Goal: Navigation & Orientation: Find specific page/section

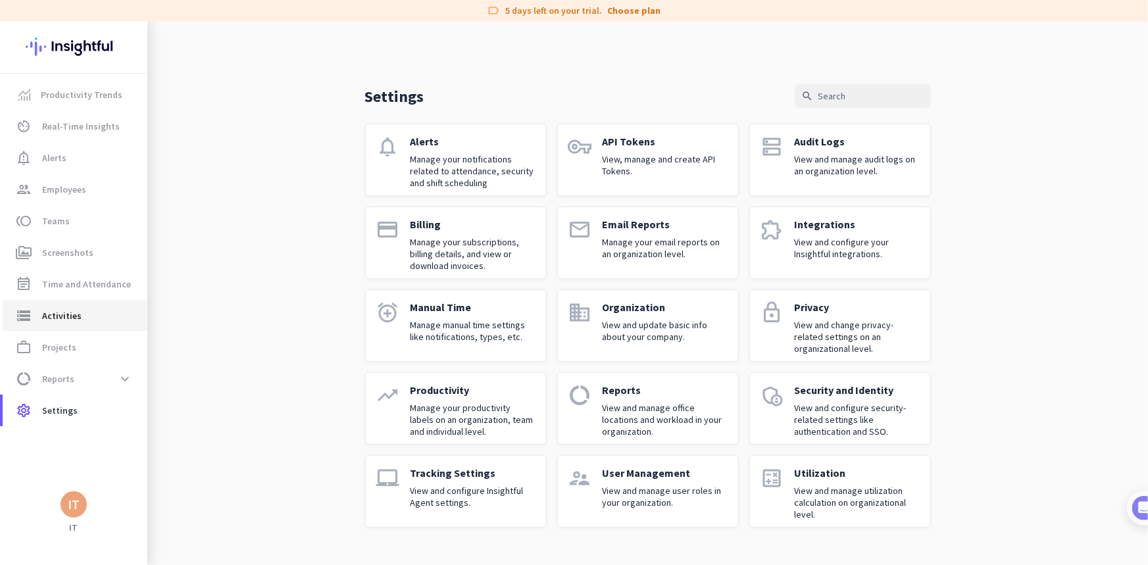
click at [63, 318] on span "Activities" at bounding box center [61, 316] width 39 height 16
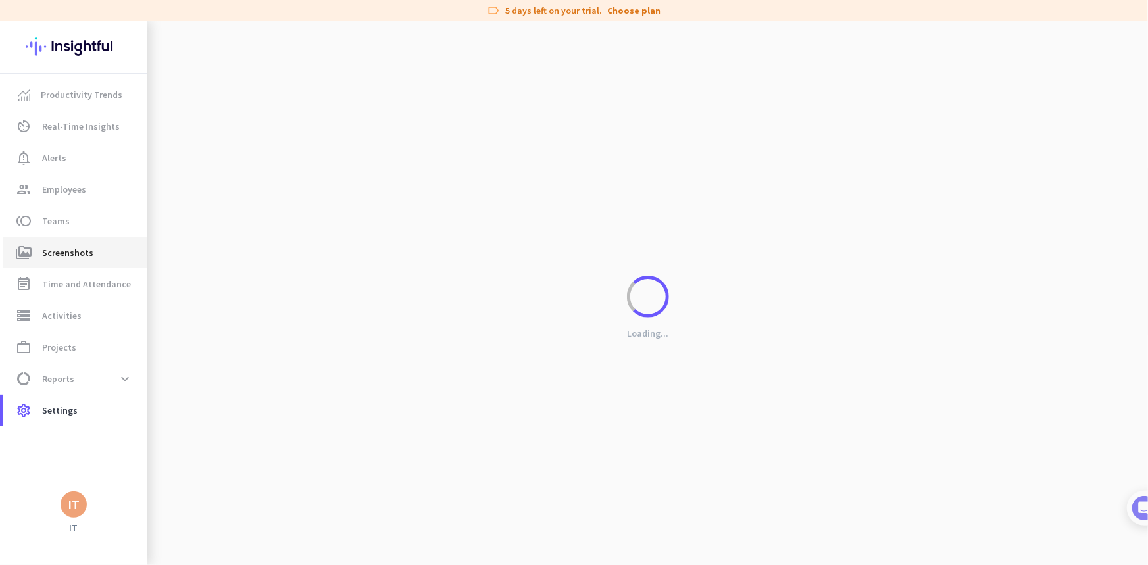
click at [78, 255] on span "Screenshots" at bounding box center [67, 253] width 51 height 16
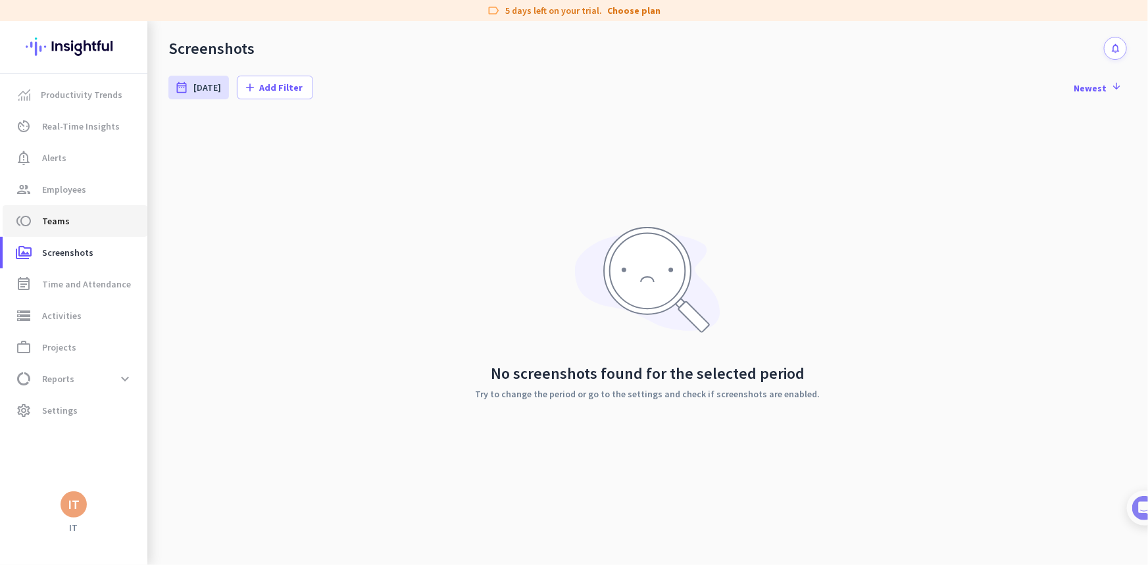
click at [59, 220] on span "Teams" at bounding box center [56, 221] width 28 height 16
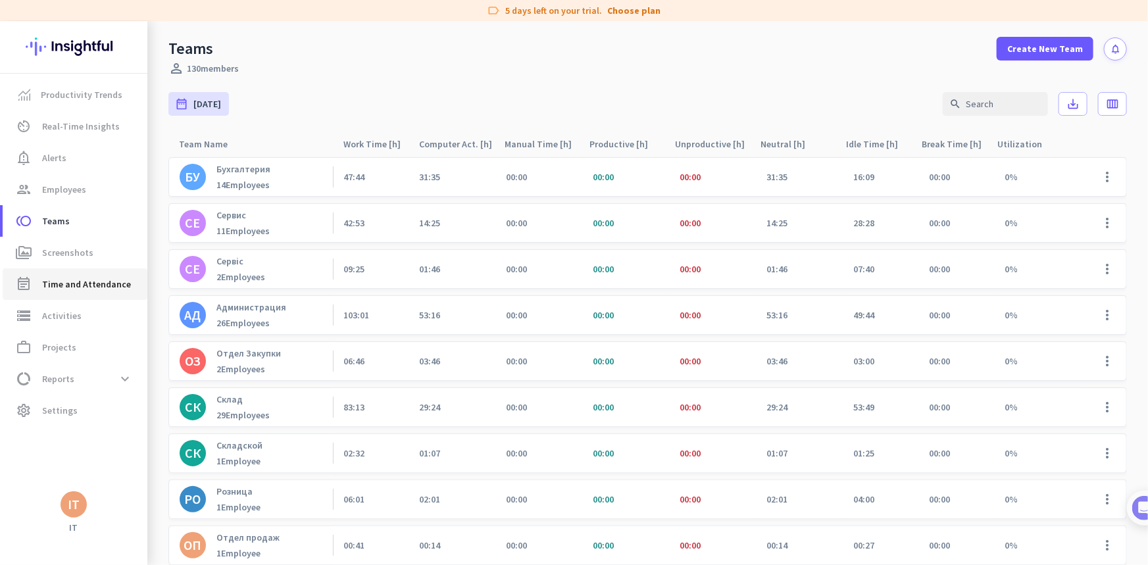
click at [66, 280] on span "Time and Attendance" at bounding box center [86, 284] width 89 height 16
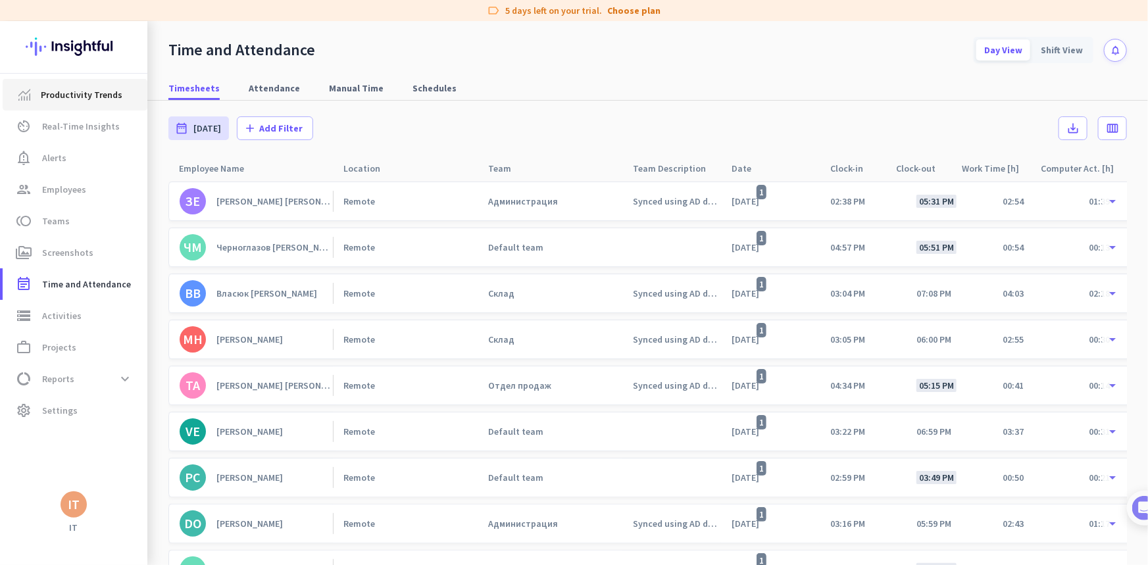
click at [96, 95] on span "Productivity Trends" at bounding box center [82, 95] width 82 height 16
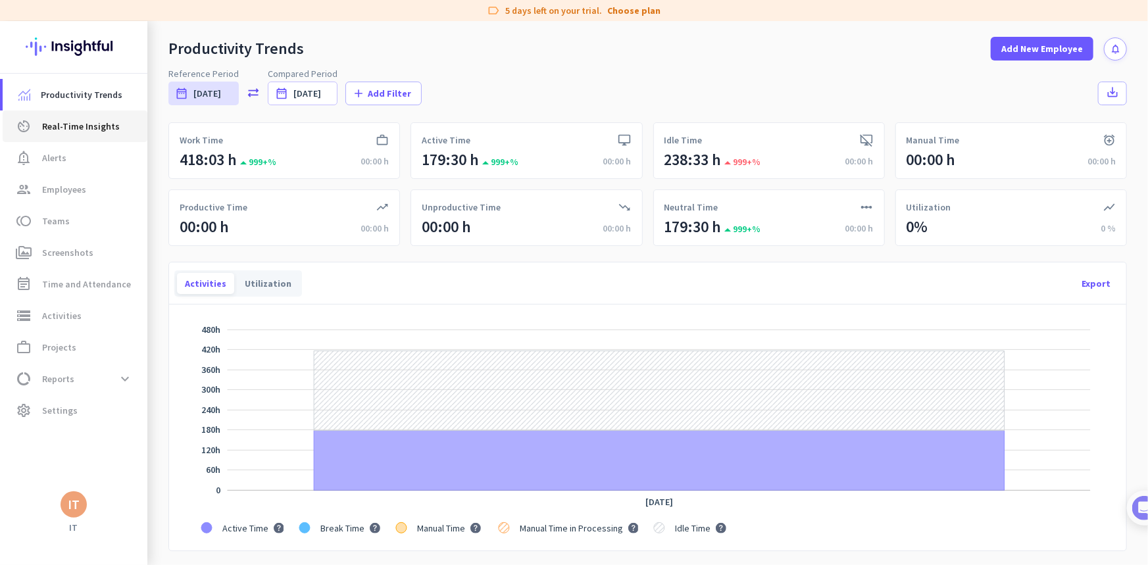
click at [66, 121] on span "Real-Time Insights" at bounding box center [81, 126] width 78 height 16
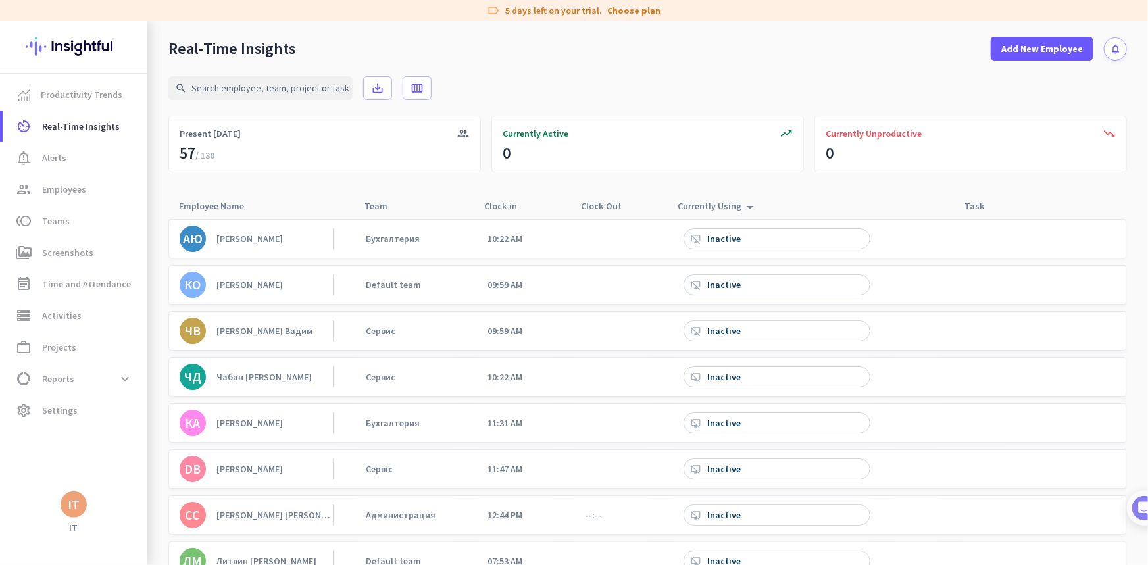
click at [730, 207] on div "Currently Using arrow_drop_up" at bounding box center [718, 206] width 80 height 18
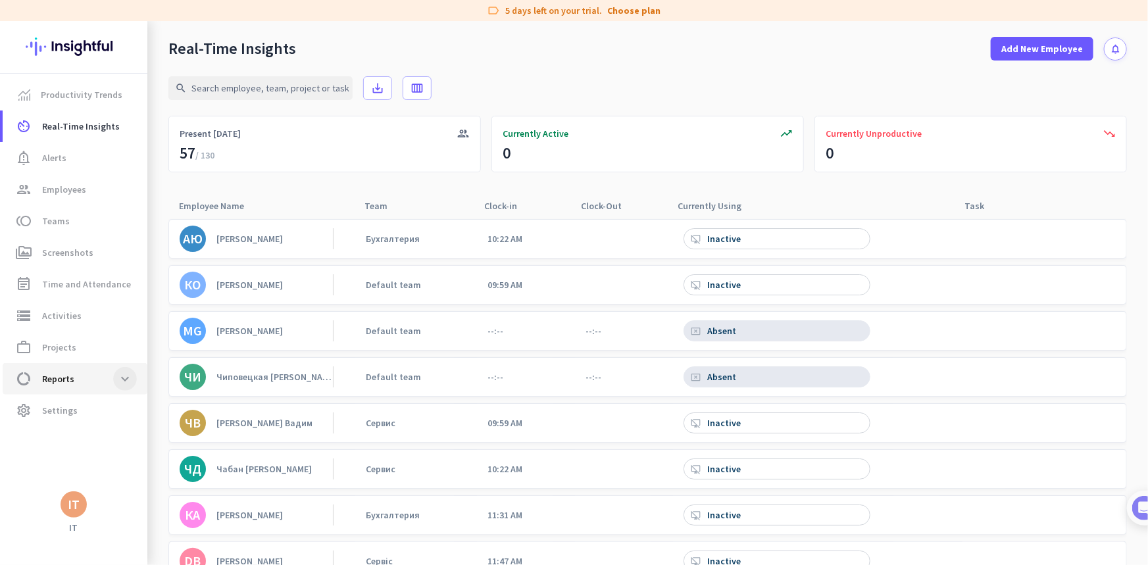
click at [122, 376] on span at bounding box center [125, 379] width 24 height 24
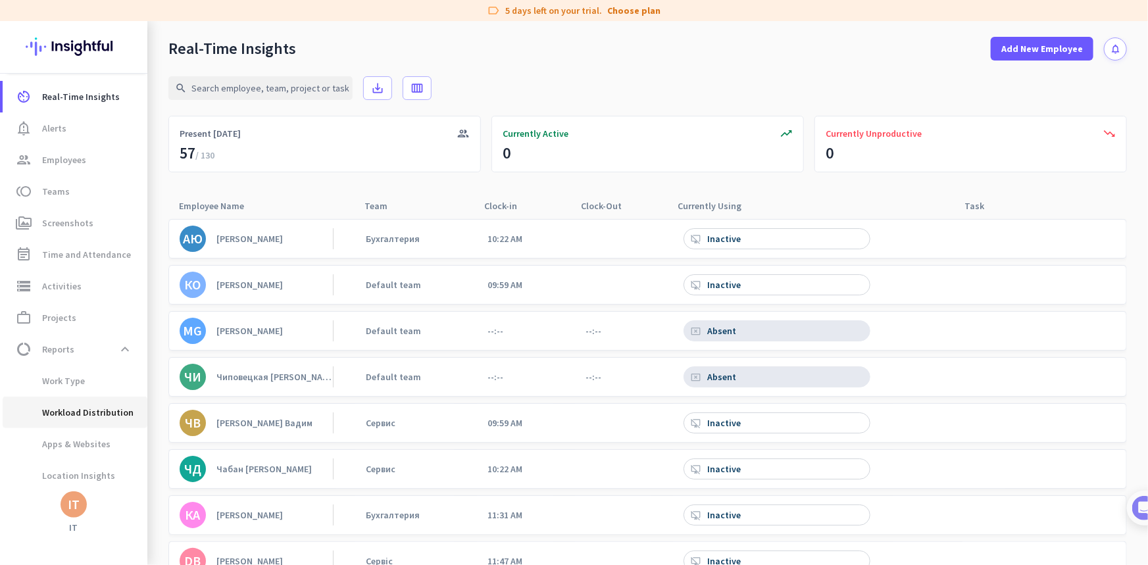
click at [98, 414] on span "Workload Distribution" at bounding box center [73, 413] width 120 height 32
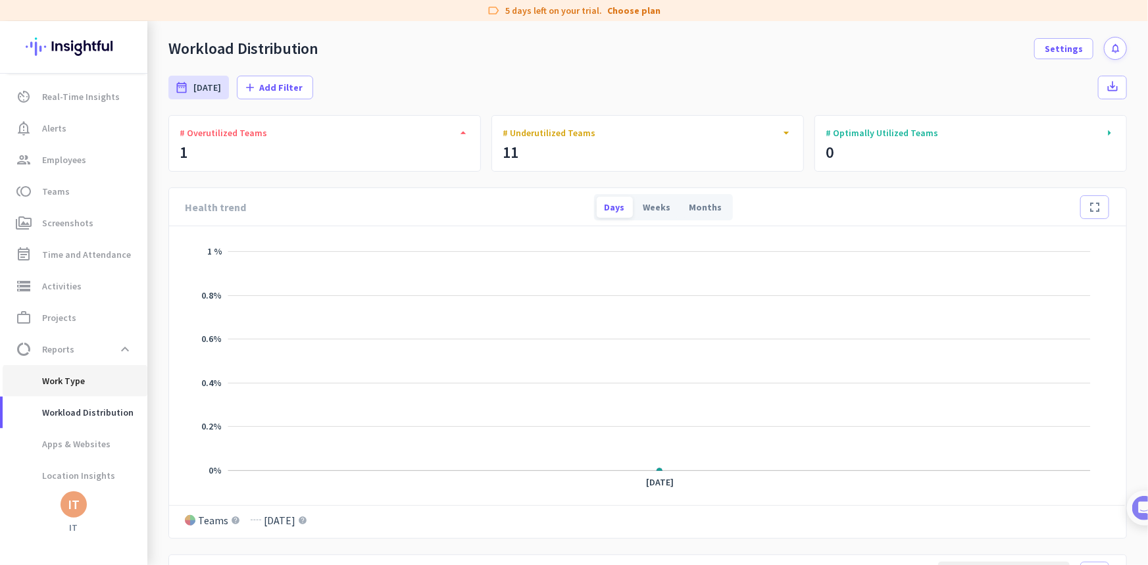
click at [70, 384] on span "Work Type" at bounding box center [49, 381] width 72 height 32
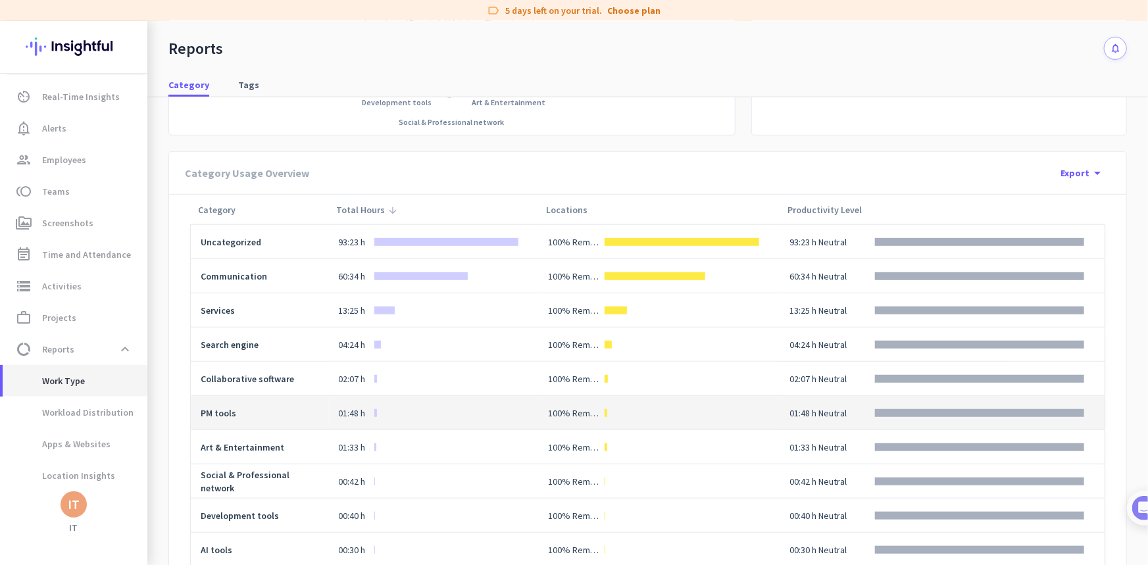
scroll to position [299, 0]
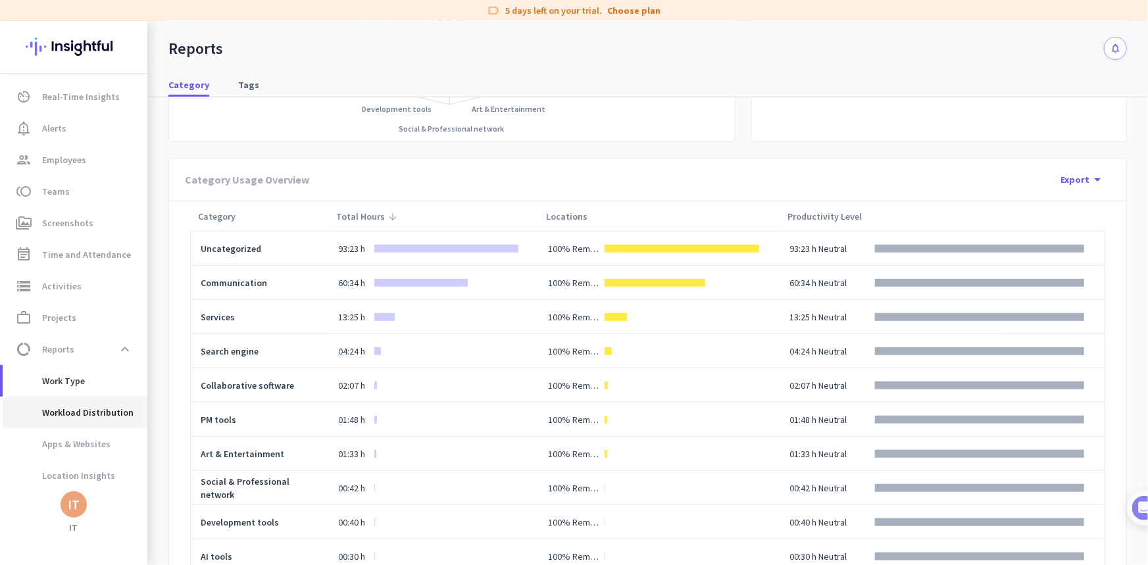
click at [87, 415] on span "Workload Distribution" at bounding box center [73, 413] width 120 height 32
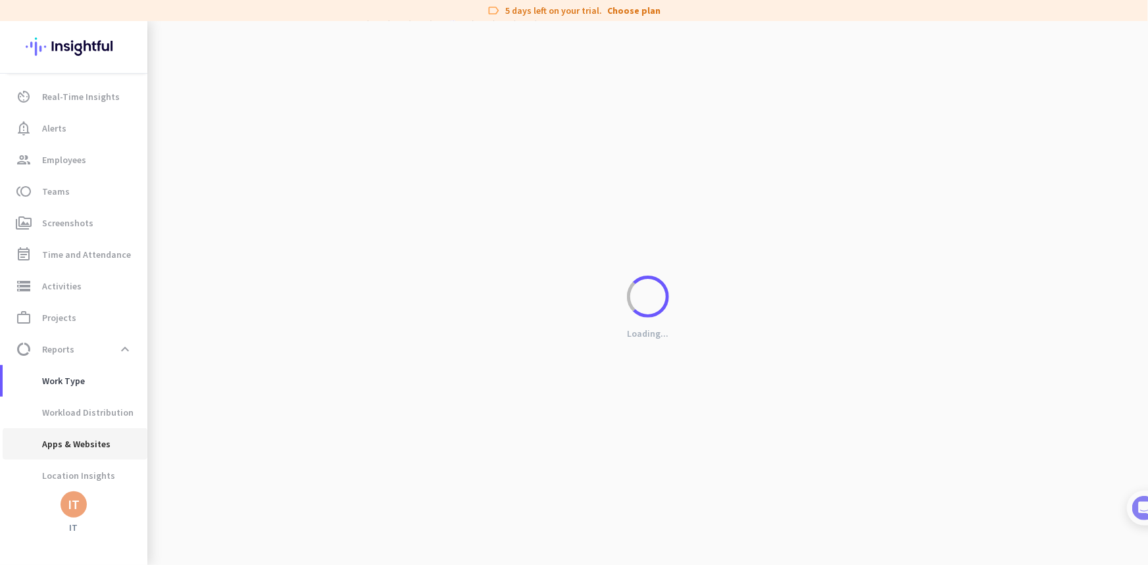
click at [90, 441] on span "Apps & Websites" at bounding box center [61, 444] width 97 height 32
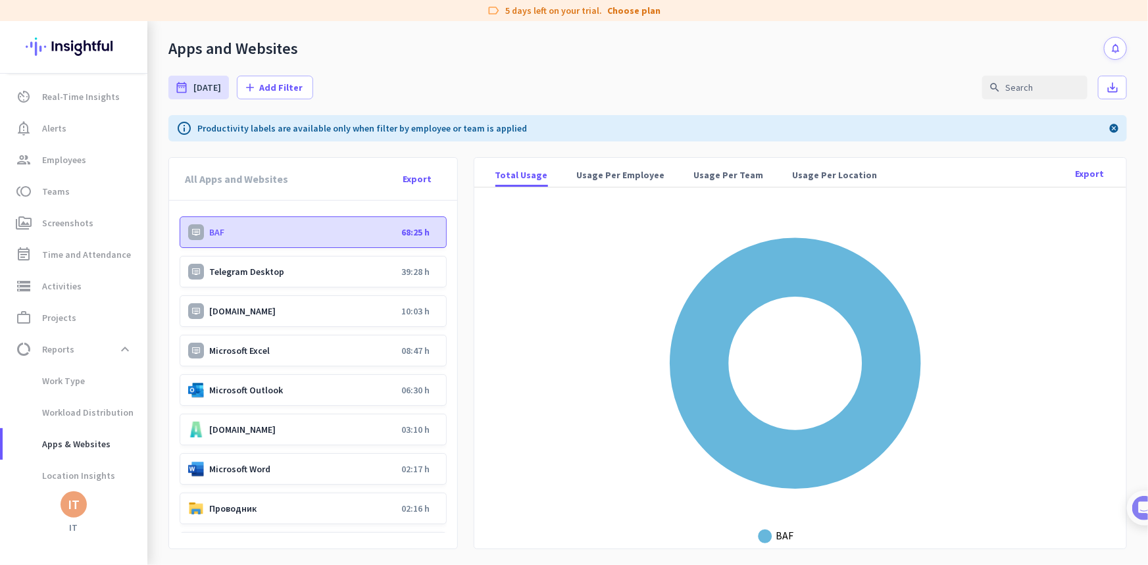
click at [252, 276] on div "Telegram Desktop 39:28 h" at bounding box center [313, 272] width 267 height 32
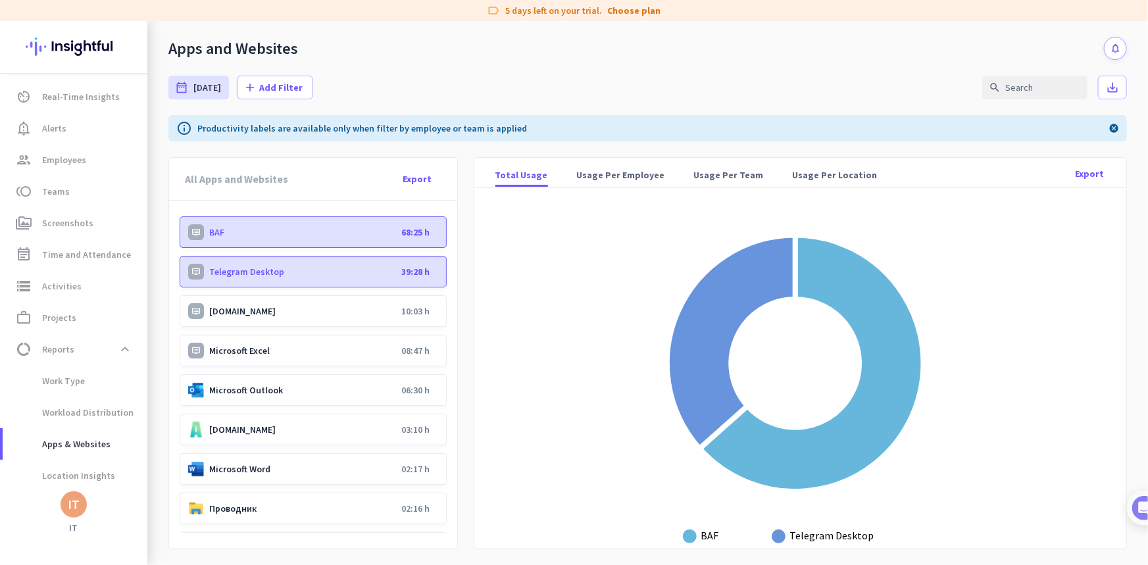
click at [242, 313] on p "[DOMAIN_NAME]" at bounding box center [302, 311] width 187 height 12
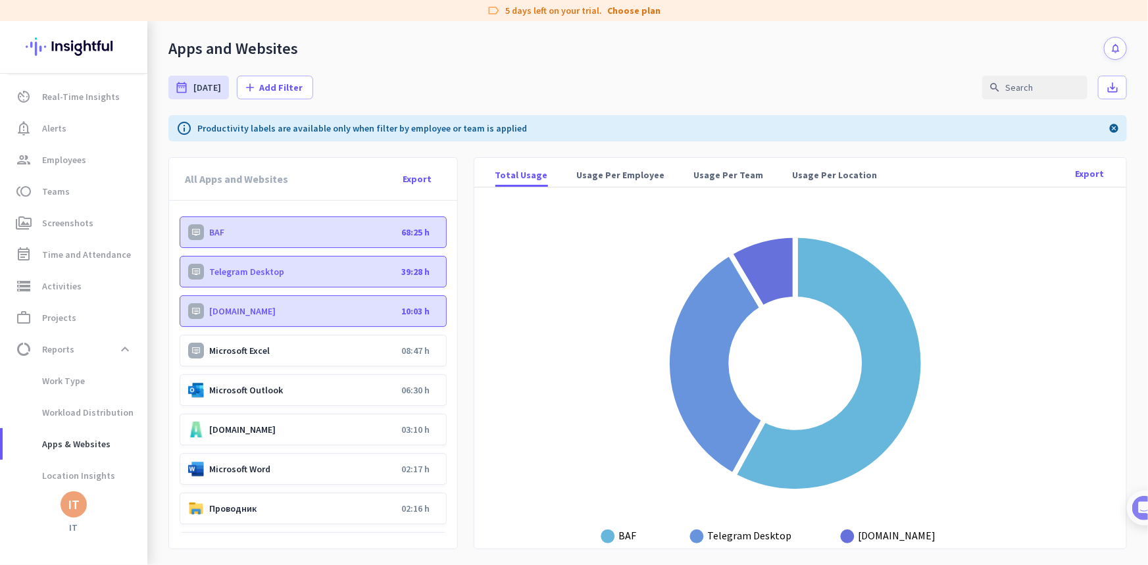
click at [241, 351] on p "Microsoft Excel" at bounding box center [302, 351] width 187 height 12
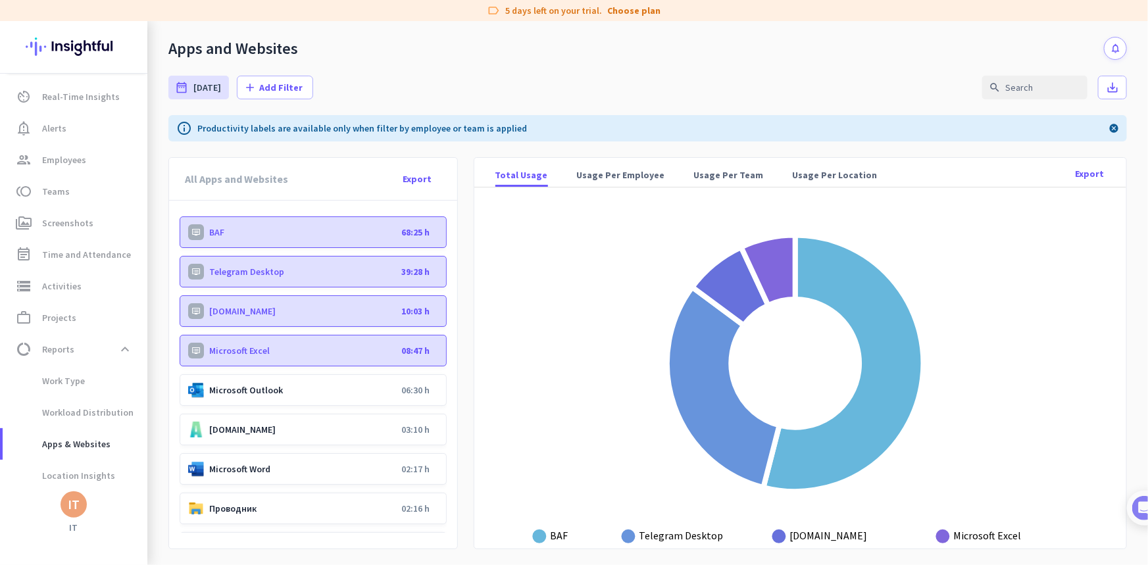
click at [241, 383] on div "Microsoft Outlook 06:30 h" at bounding box center [313, 390] width 267 height 32
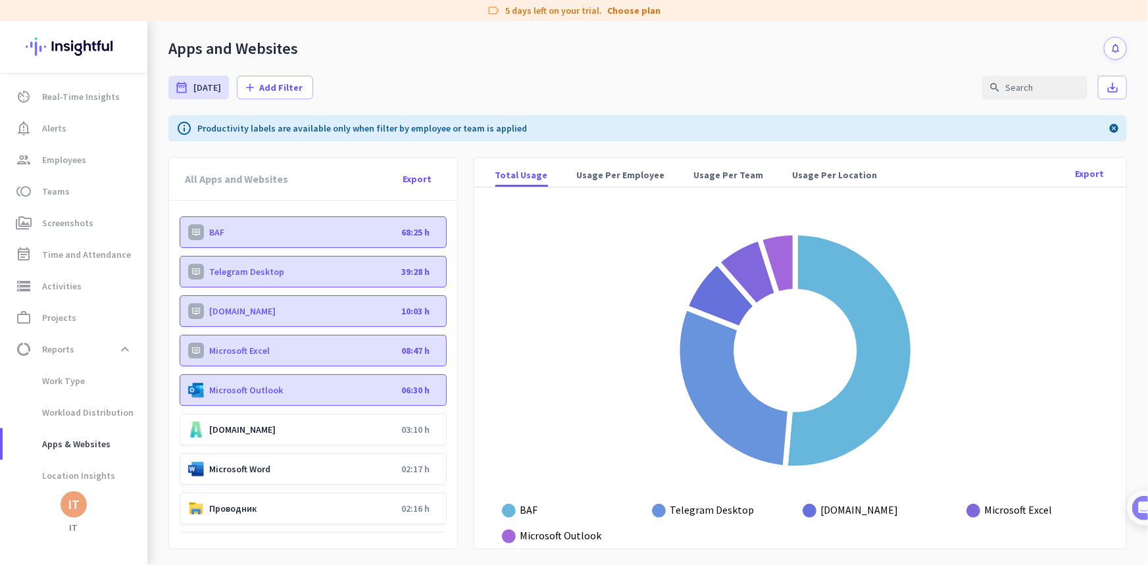
click at [235, 426] on p "[DOMAIN_NAME]" at bounding box center [302, 430] width 187 height 12
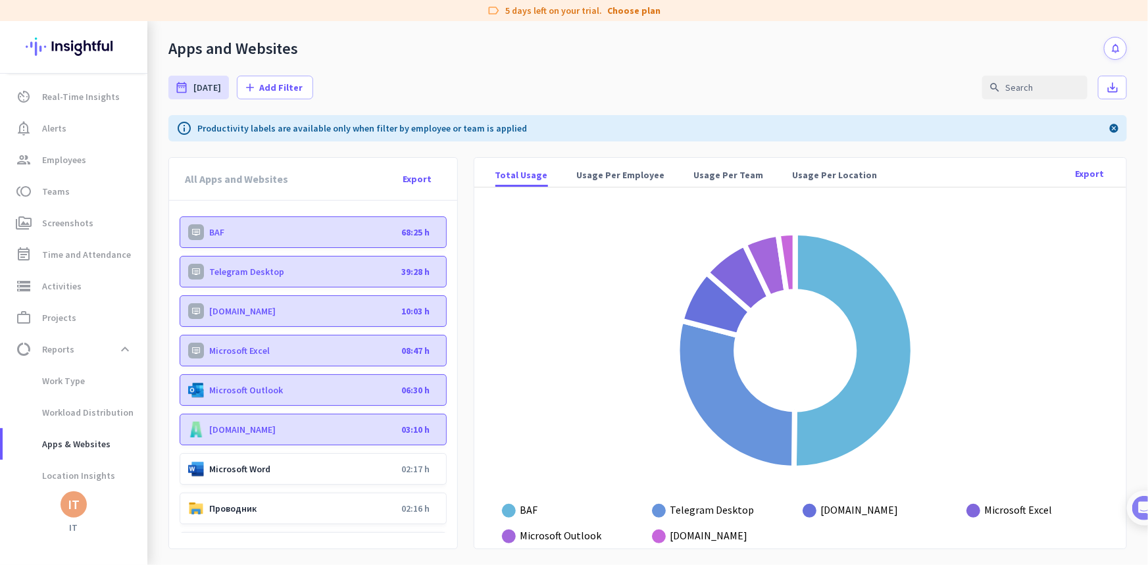
click at [239, 464] on p "Microsoft Word" at bounding box center [302, 469] width 187 height 12
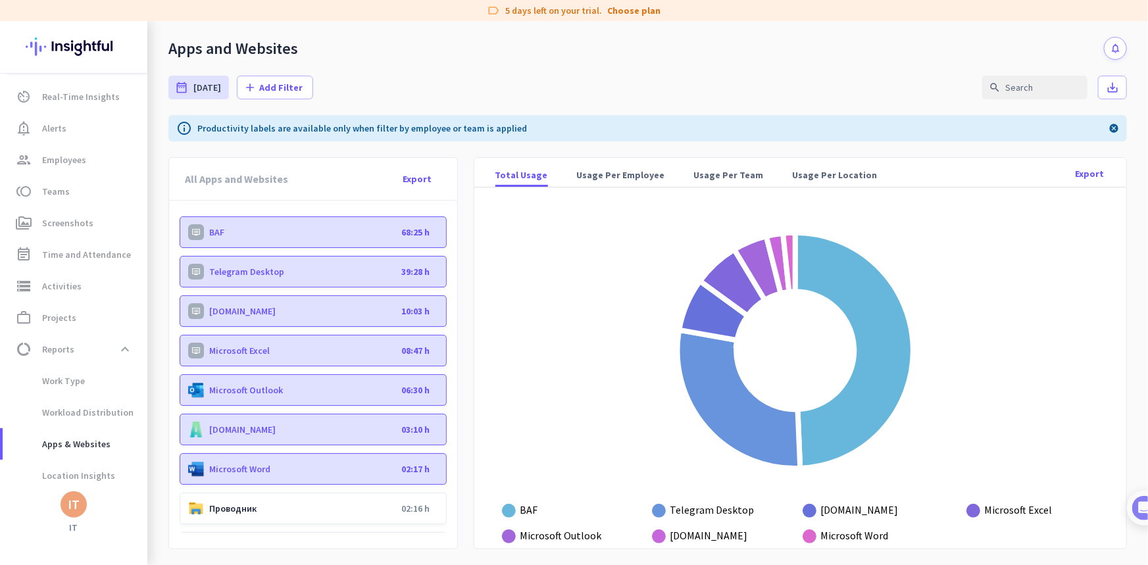
click at [237, 497] on div "Проводник 02:16 h" at bounding box center [313, 509] width 267 height 32
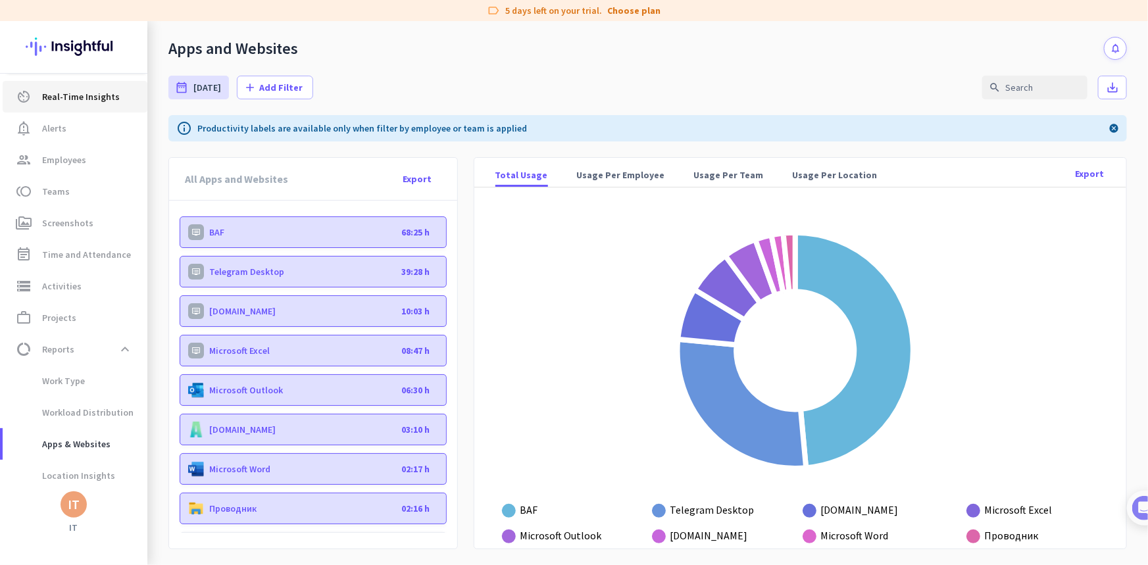
click at [112, 102] on span "Real-Time Insights" at bounding box center [81, 97] width 78 height 16
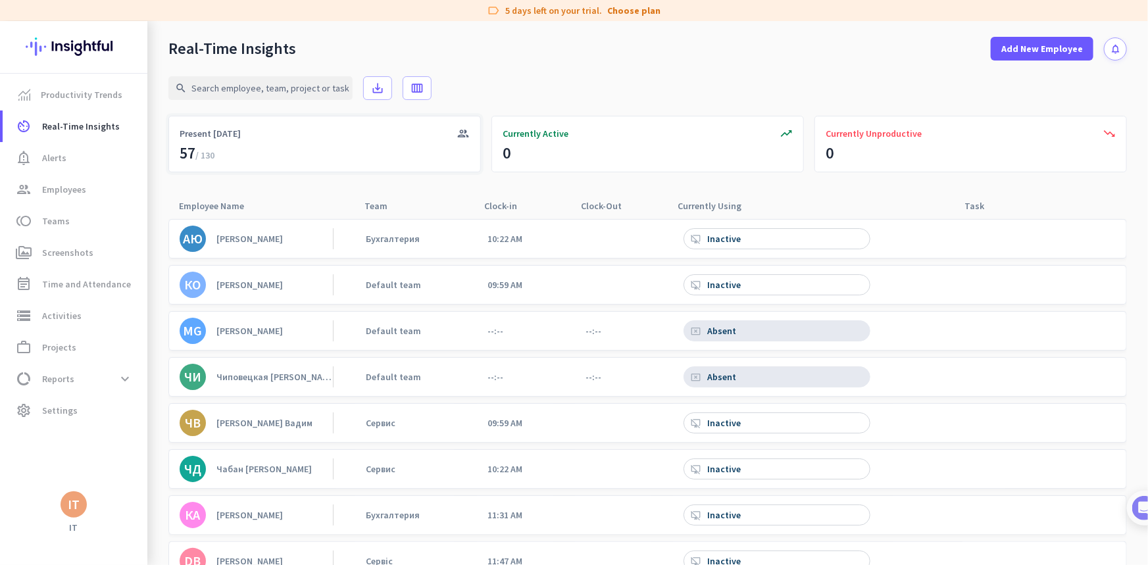
click at [186, 140] on div "group Present [DATE] 57 / 130" at bounding box center [324, 144] width 312 height 57
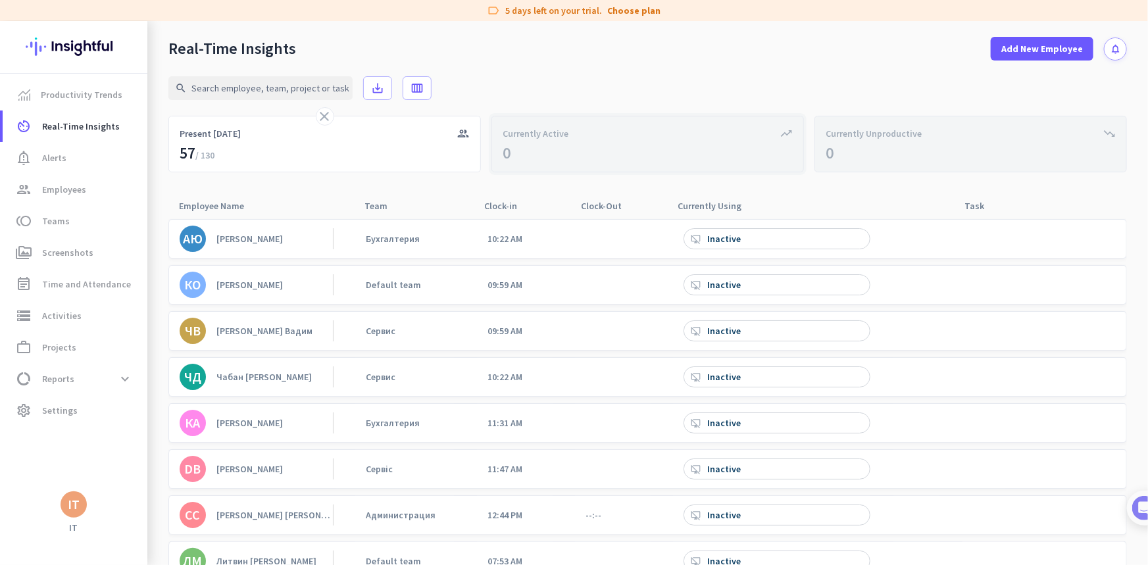
click at [568, 132] on div "Currently Active" at bounding box center [648, 133] width 290 height 13
